Goal: Communication & Community: Participate in discussion

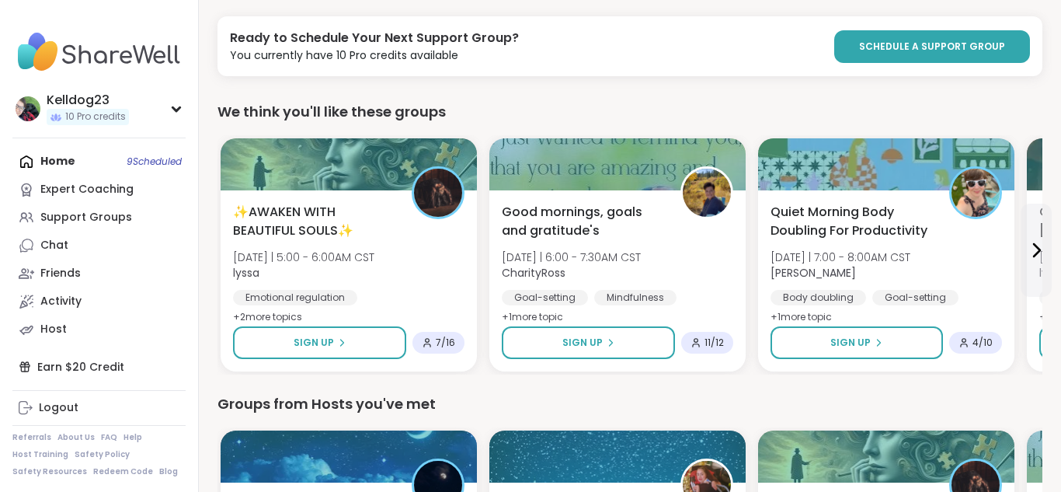
scroll to position [249, 0]
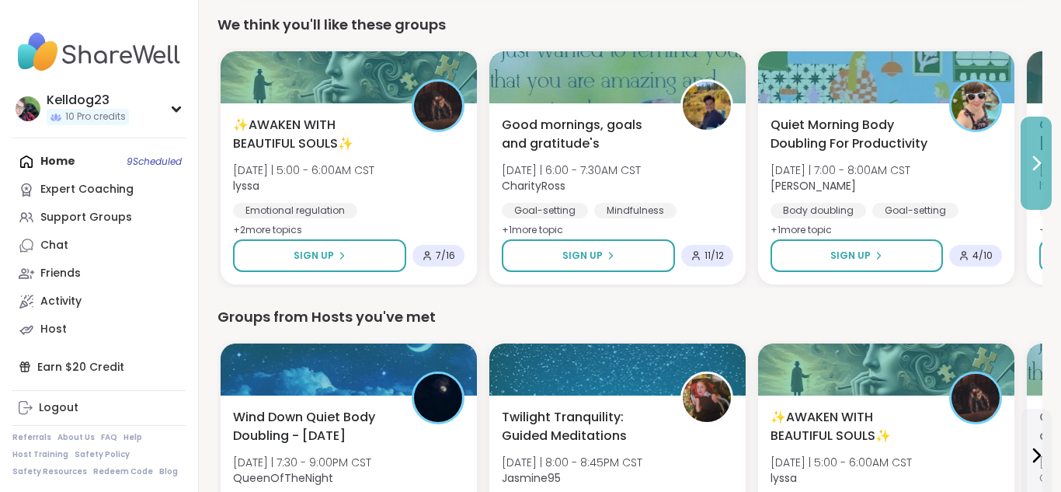
click at [1031, 166] on icon at bounding box center [1036, 163] width 19 height 19
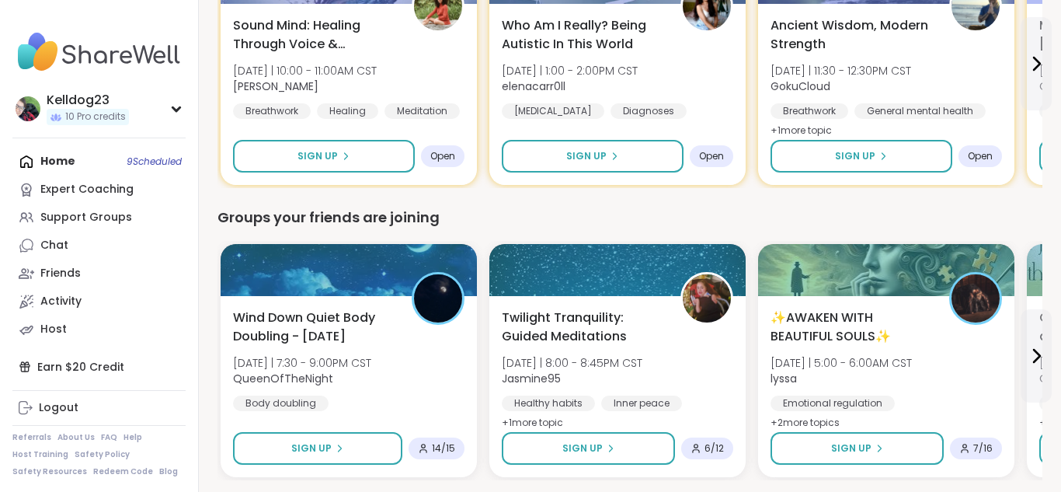
scroll to position [994, 0]
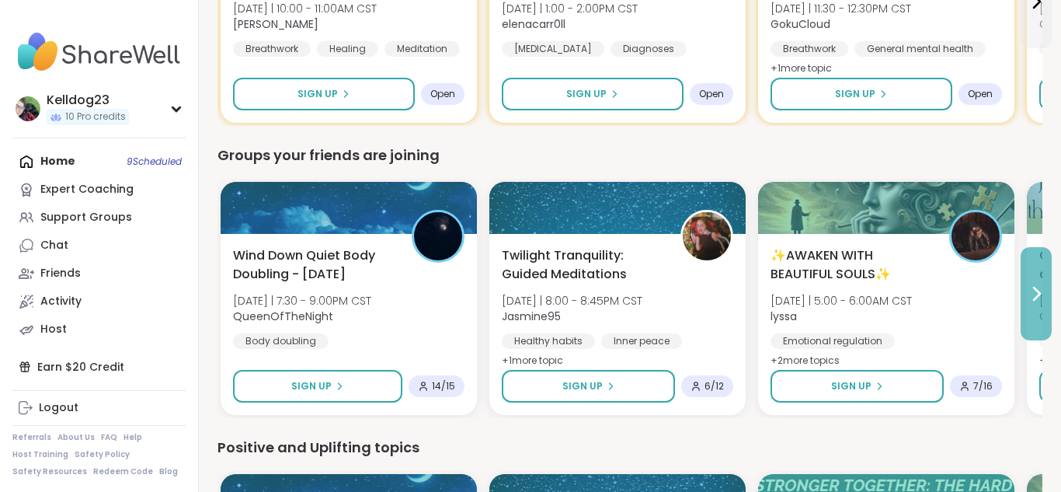
click at [1029, 300] on icon at bounding box center [1036, 293] width 19 height 19
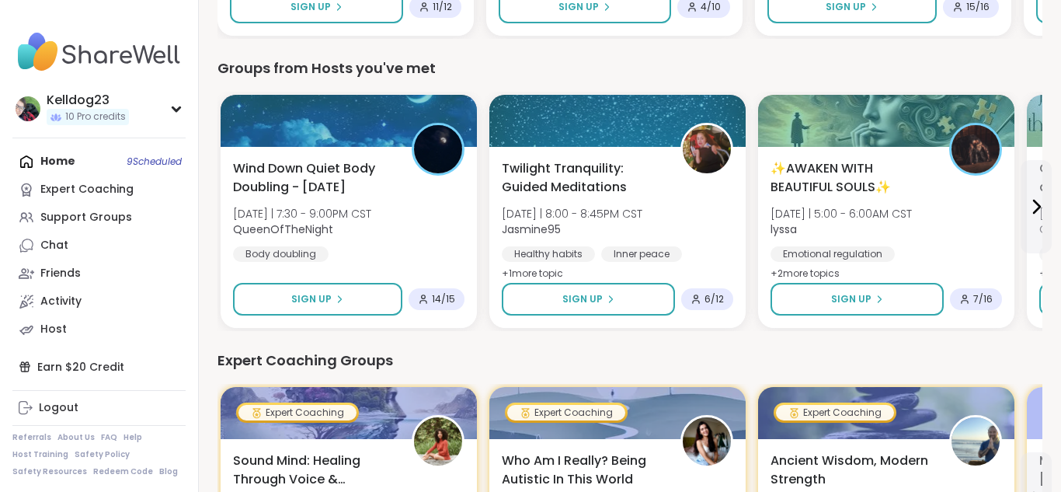
scroll to position [466, 0]
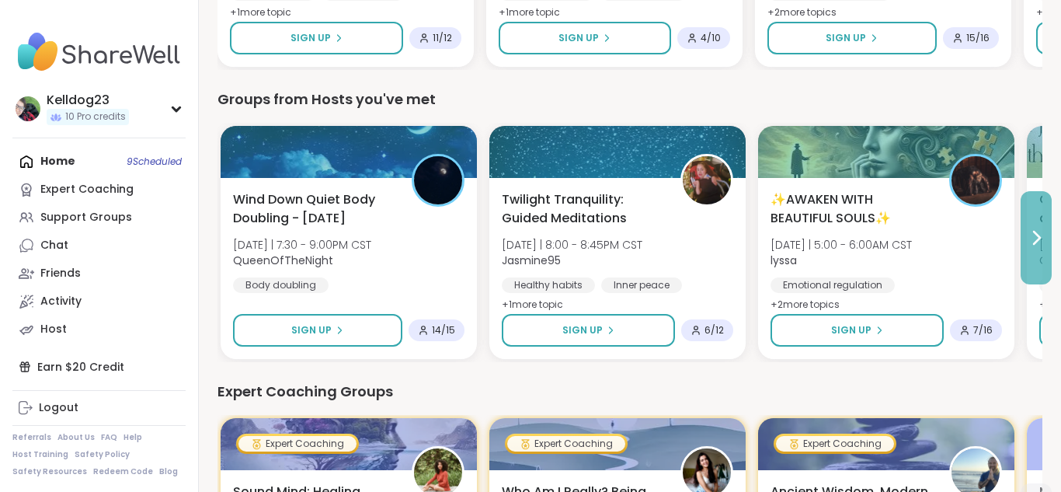
click at [1046, 228] on button at bounding box center [1036, 237] width 31 height 93
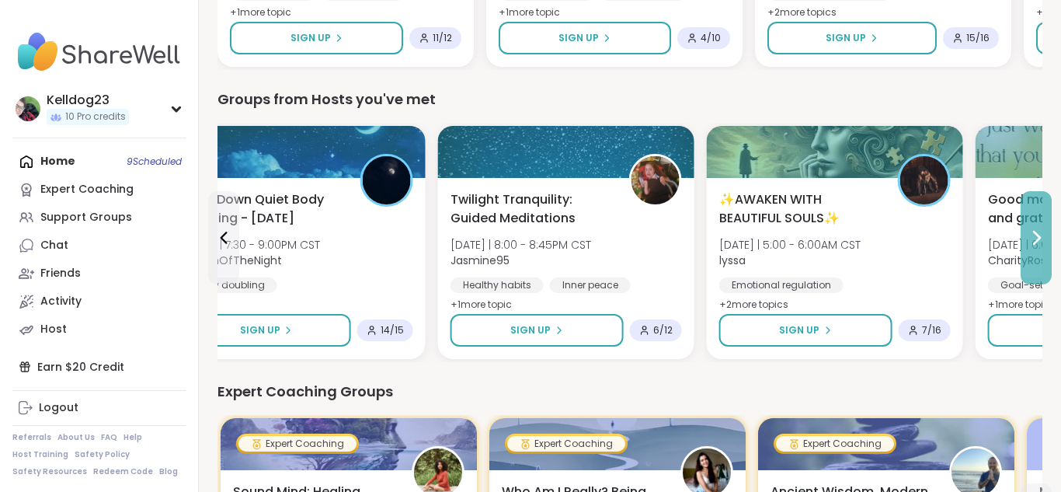
click at [1046, 228] on button at bounding box center [1036, 237] width 31 height 93
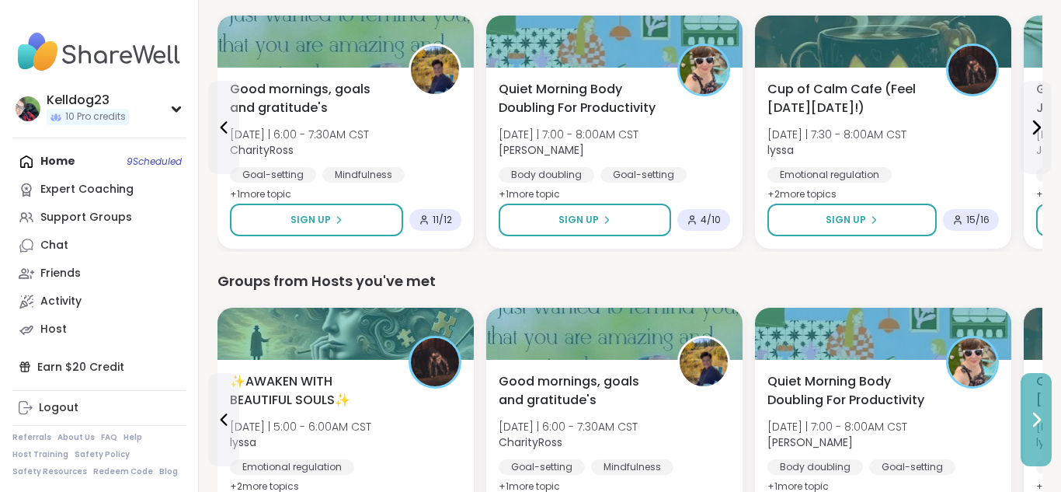
scroll to position [186, 0]
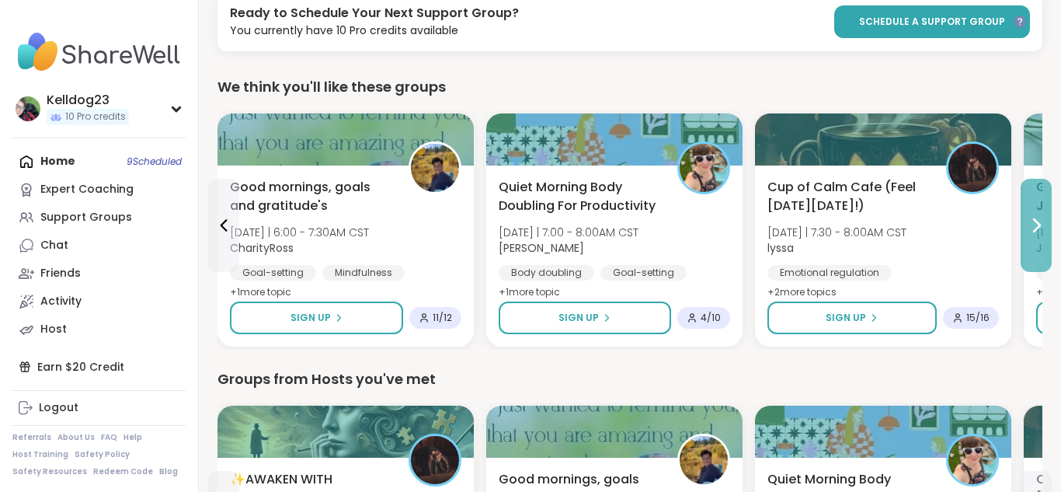
click at [1039, 225] on icon at bounding box center [1037, 225] width 6 height 12
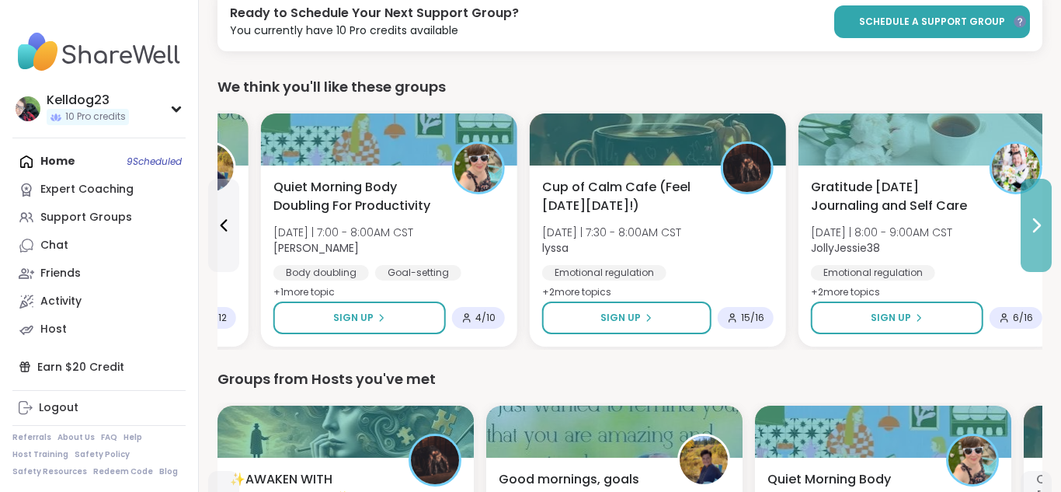
click at [1039, 225] on icon at bounding box center [1037, 225] width 6 height 12
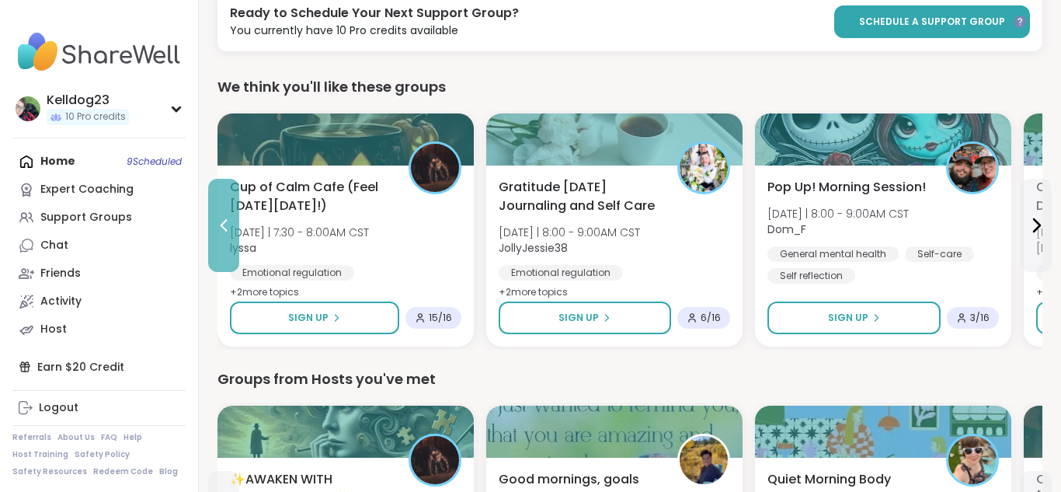
click at [220, 236] on button at bounding box center [223, 225] width 31 height 93
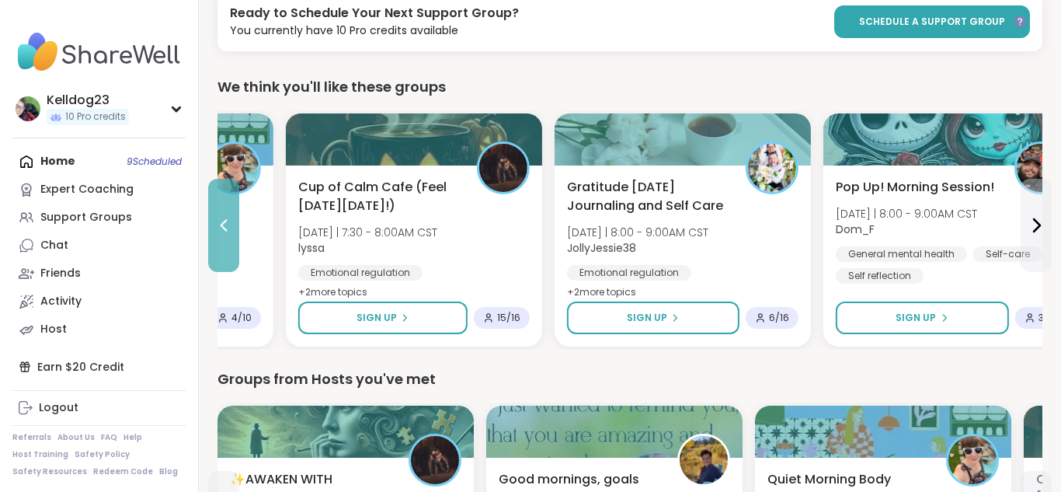
click at [220, 236] on button at bounding box center [223, 225] width 31 height 93
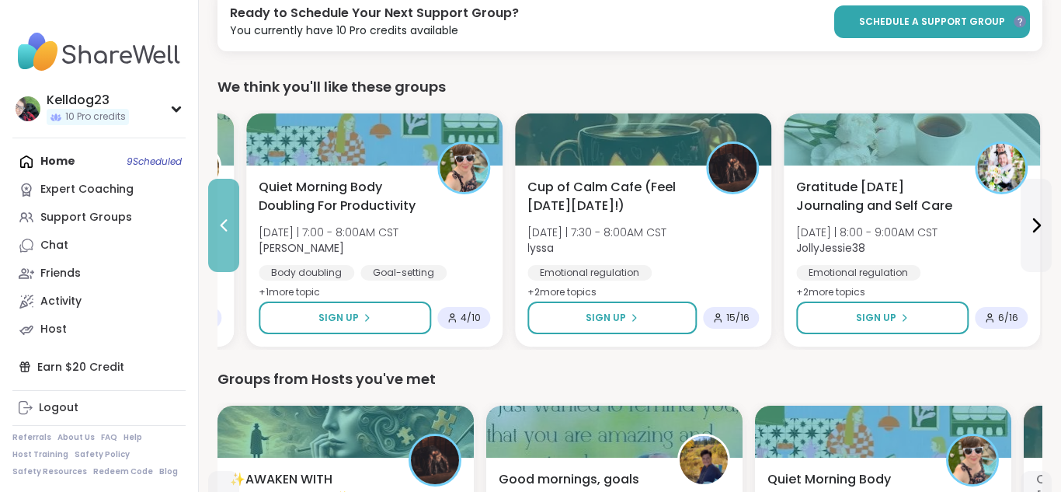
click at [220, 236] on button at bounding box center [223, 225] width 31 height 93
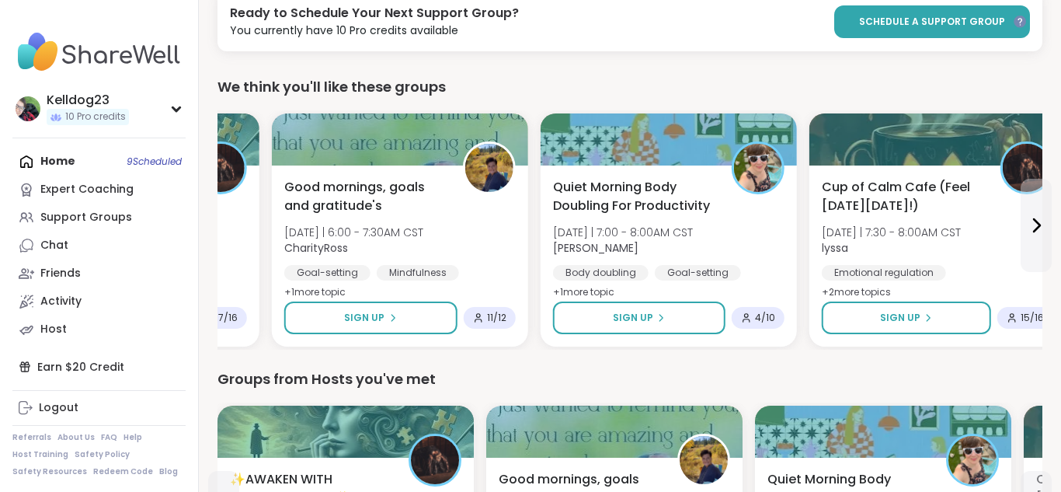
click at [220, 236] on div "✨AWAKEN WITH BEAUTIFUL SOULS✨ [DATE] | 5:00 - 6:00AM CST lyssa Emotional regula…" at bounding box center [131, 251] width 231 height 146
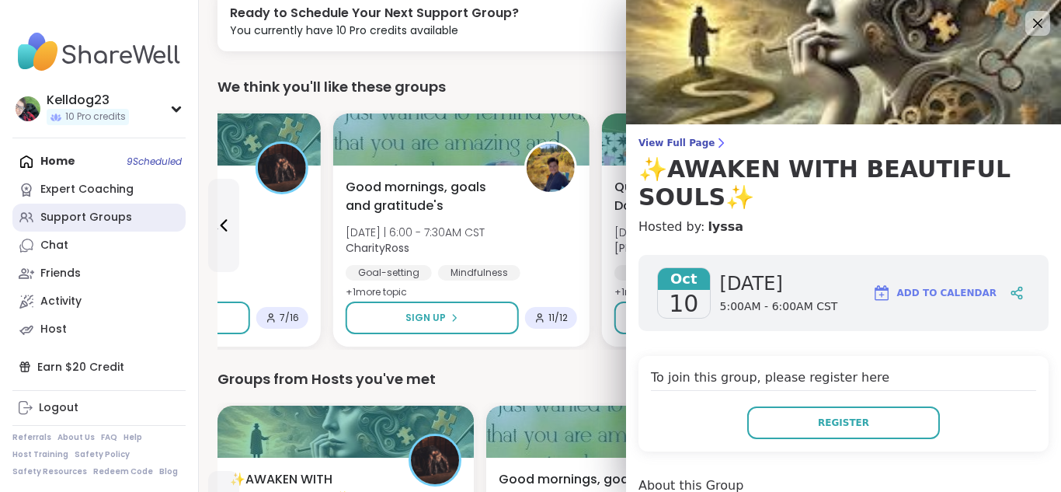
scroll to position [0, 0]
click at [105, 221] on div "Support Groups" at bounding box center [86, 218] width 92 height 16
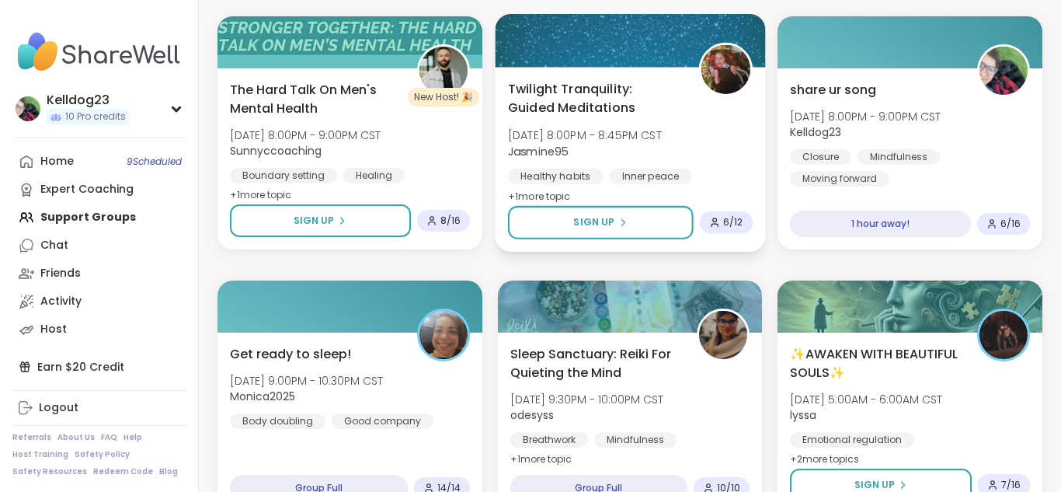
scroll to position [1087, 0]
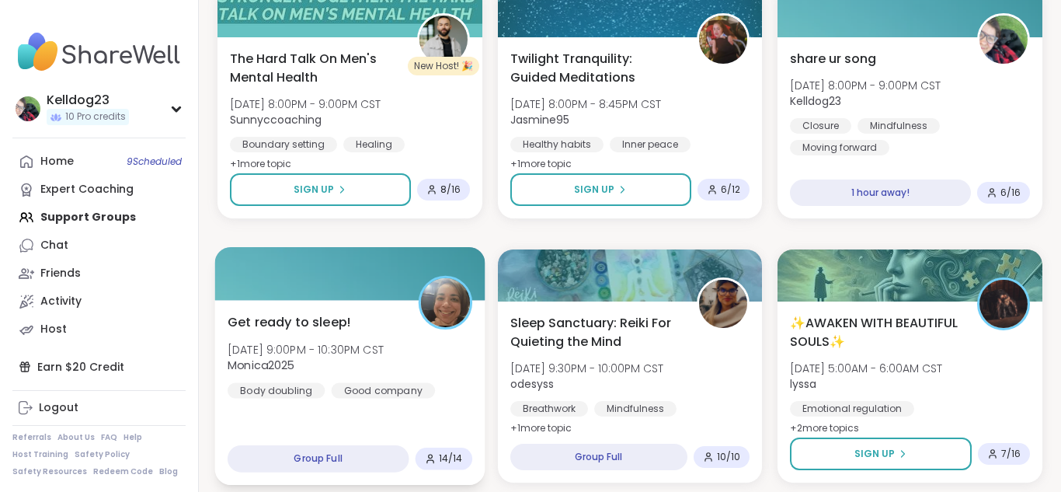
click at [478, 342] on div "Get ready to sleep! [DATE] 9:00PM - 10:30PM CST Monica2025 Body doubling Good c…" at bounding box center [350, 392] width 270 height 185
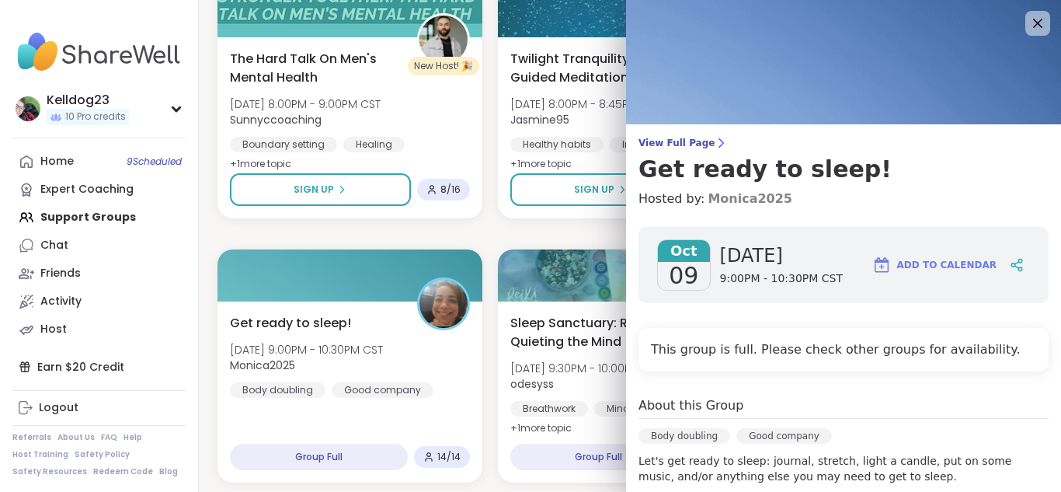
click at [733, 199] on link "Monica2025" at bounding box center [750, 199] width 85 height 19
click at [1031, 19] on icon at bounding box center [1037, 22] width 19 height 19
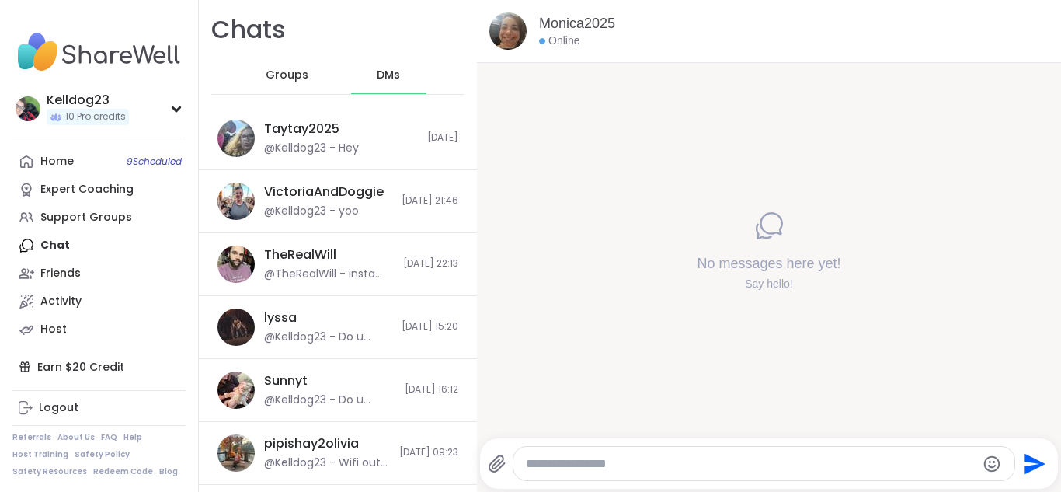
click at [612, 462] on textarea "Type your message" at bounding box center [751, 464] width 451 height 16
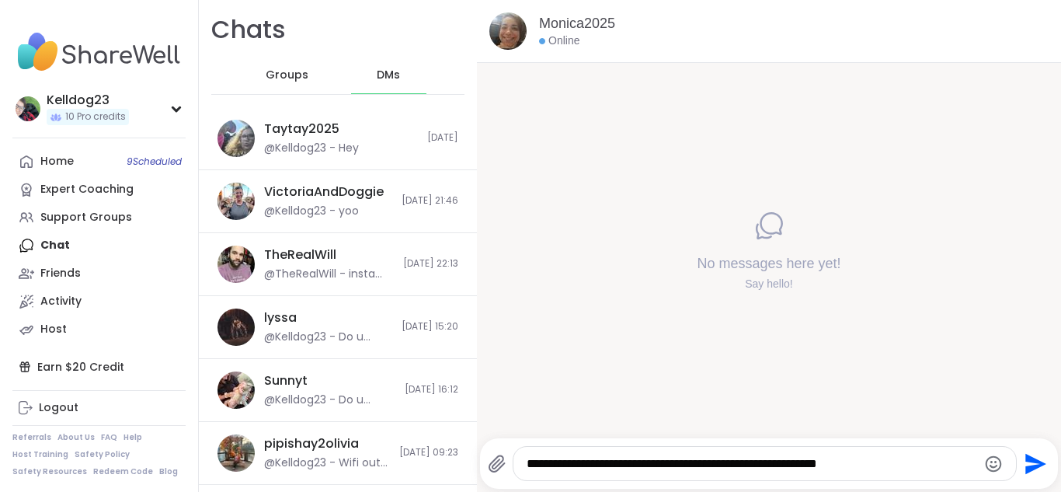
type textarea "**********"
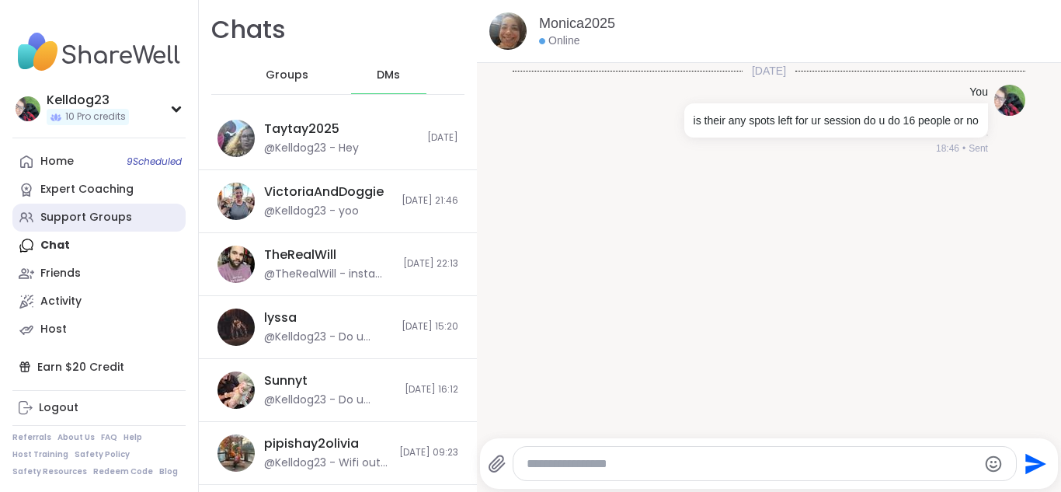
click at [84, 211] on div "Support Groups" at bounding box center [86, 218] width 92 height 16
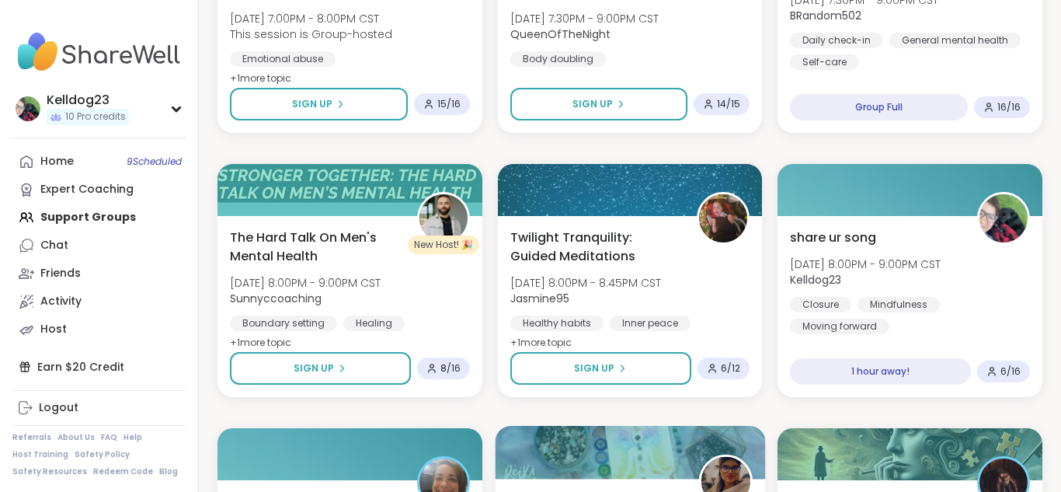
scroll to position [901, 0]
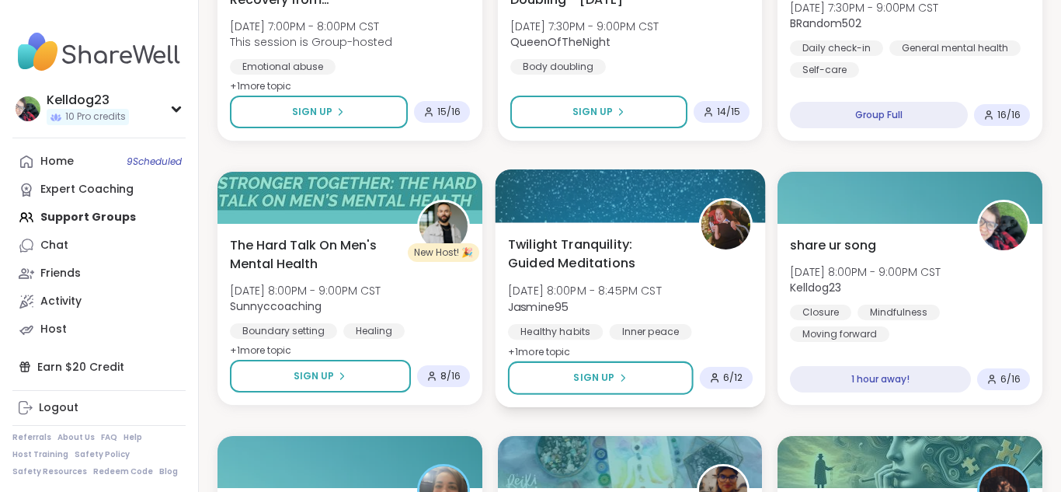
click at [603, 255] on span "Twilight Tranquility: Guided Meditations" at bounding box center [594, 254] width 173 height 38
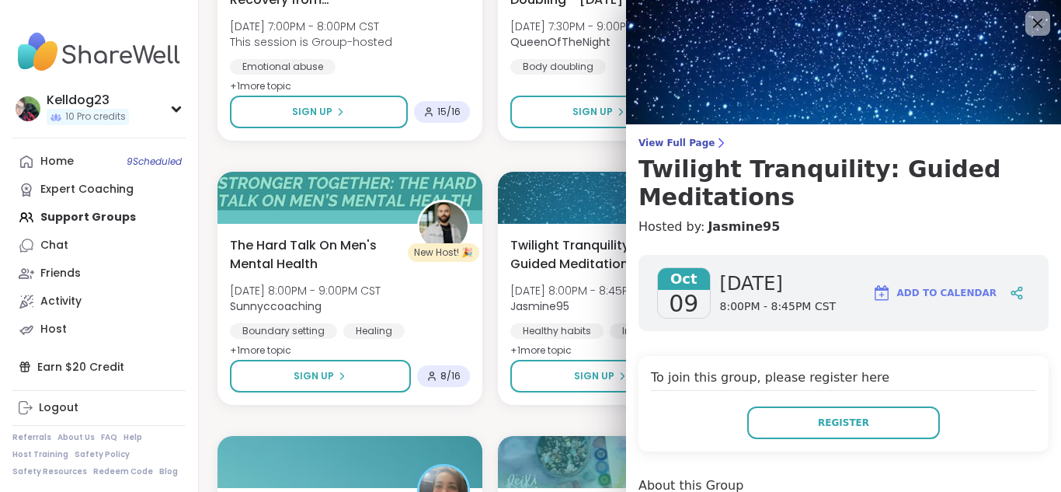
click at [798, 232] on h4 "Hosted by: Jasmine95" at bounding box center [843, 226] width 410 height 19
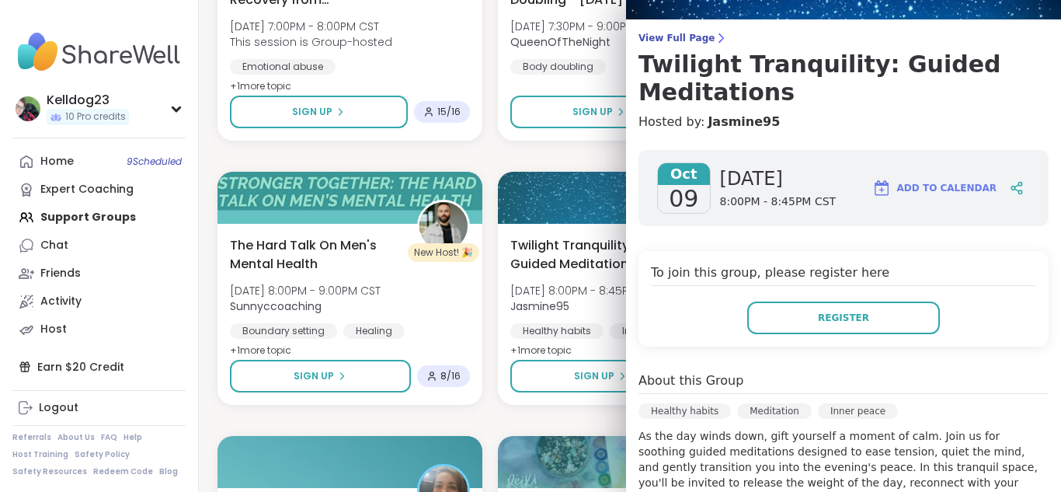
scroll to position [0, 0]
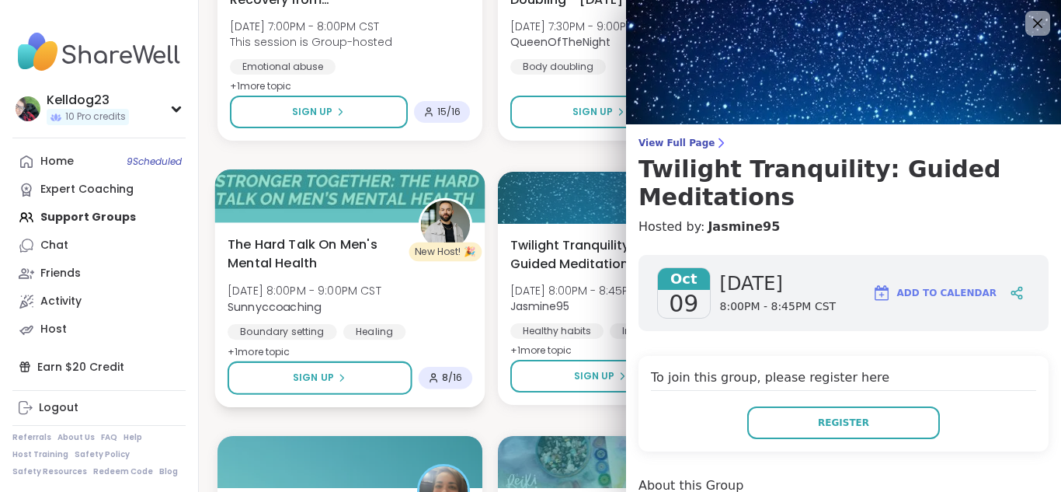
click at [353, 268] on span "The Hard Talk On Men's Mental Health" at bounding box center [314, 254] width 173 height 38
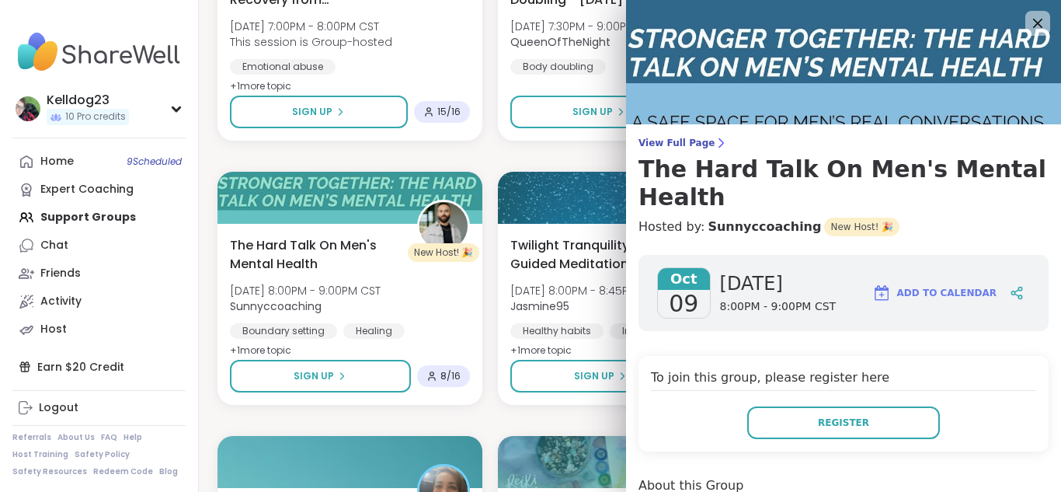
click at [1038, 26] on icon at bounding box center [1037, 22] width 19 height 19
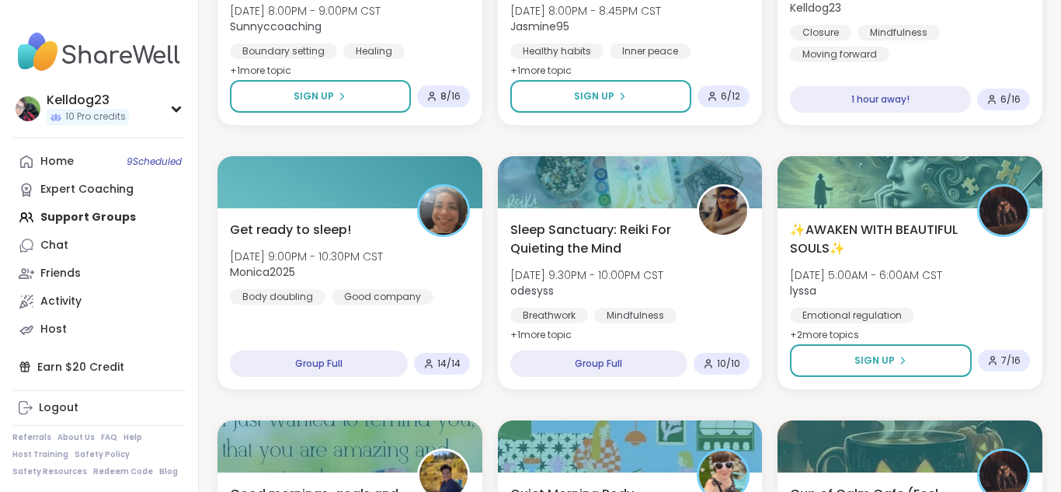
scroll to position [1150, 0]
